Goal: Task Accomplishment & Management: Complete application form

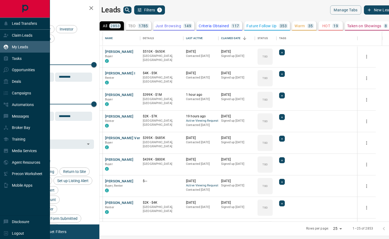
scroll to position [191, 287]
click at [10, 82] on div "Deals" at bounding box center [12, 81] width 18 height 9
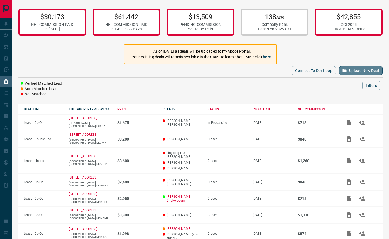
click at [373, 68] on button "Upload New Deal" at bounding box center [360, 70] width 43 height 9
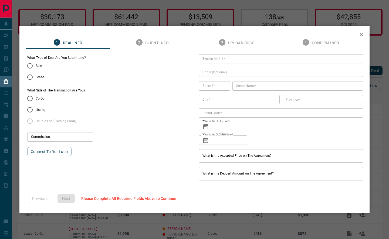
type input "***"
click at [362, 35] on icon "button" at bounding box center [362, 34] width 4 height 4
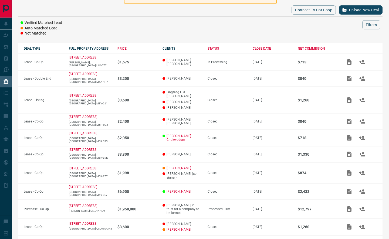
scroll to position [67, 0]
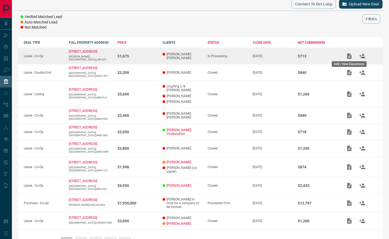
click at [348, 57] on icon "Add / View Documents" at bounding box center [349, 56] width 6 height 6
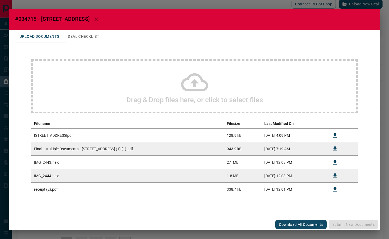
click at [170, 98] on h2 "Drag & Drop files here, or click to select files" at bounding box center [194, 100] width 137 height 8
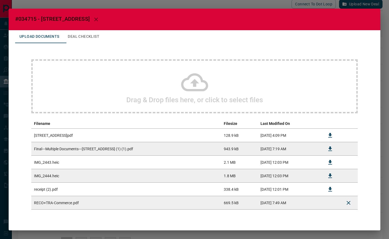
scroll to position [14, 0]
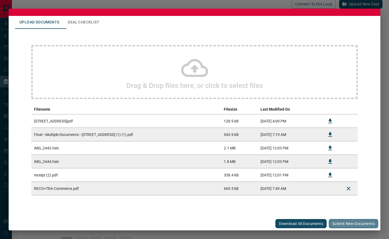
click at [347, 225] on button "Submit new documents" at bounding box center [353, 223] width 49 height 9
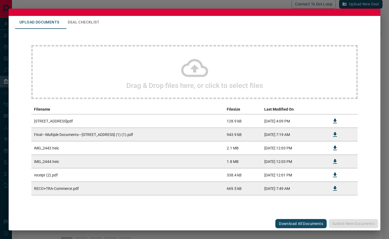
scroll to position [0, 0]
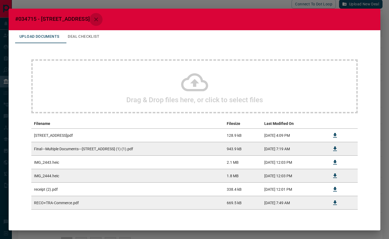
click at [99, 18] on icon "button" at bounding box center [96, 19] width 6 height 6
